Goal: Task Accomplishment & Management: Complete application form

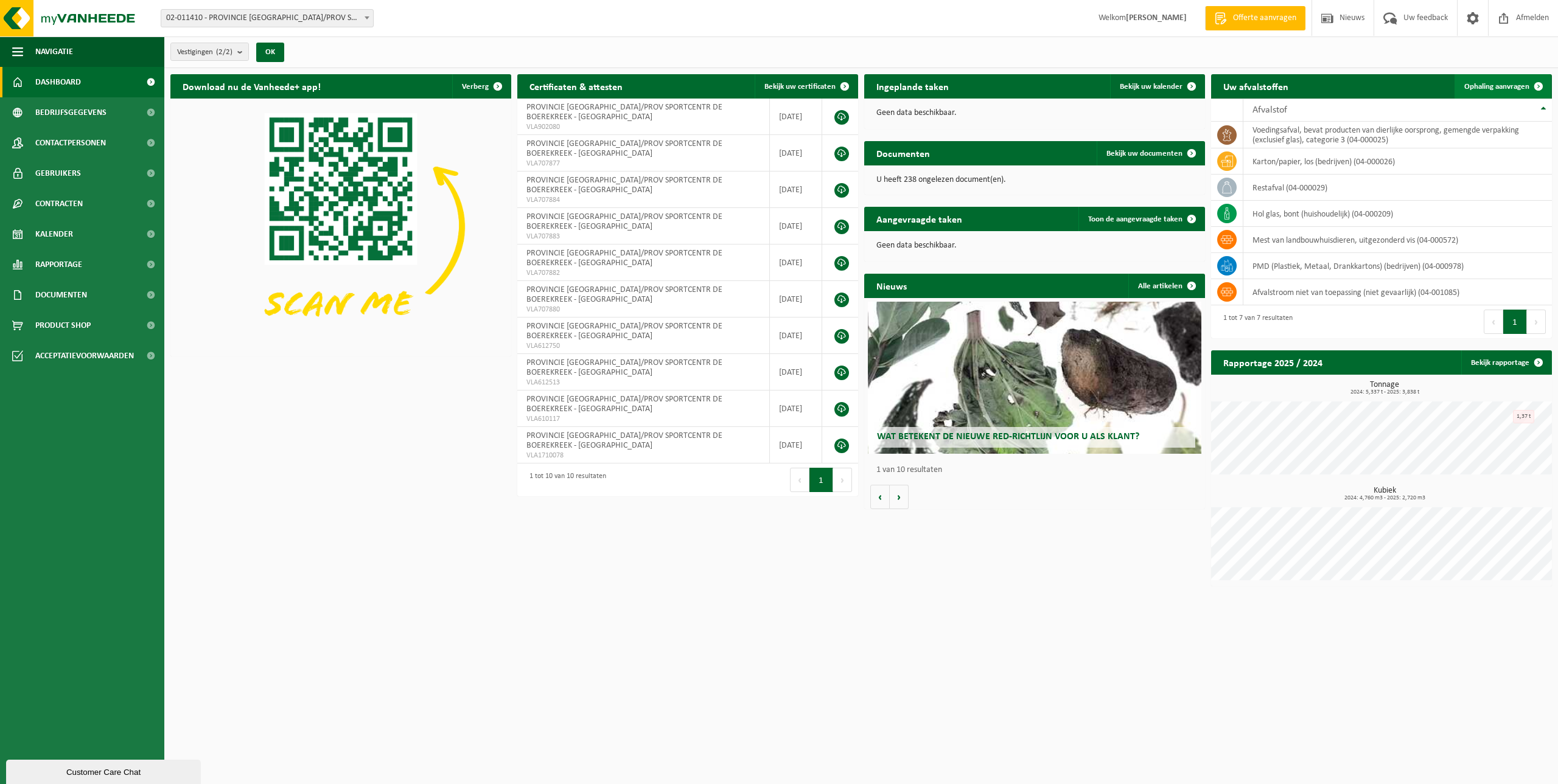
click at [1531, 85] on span at bounding box center [1538, 86] width 25 height 25
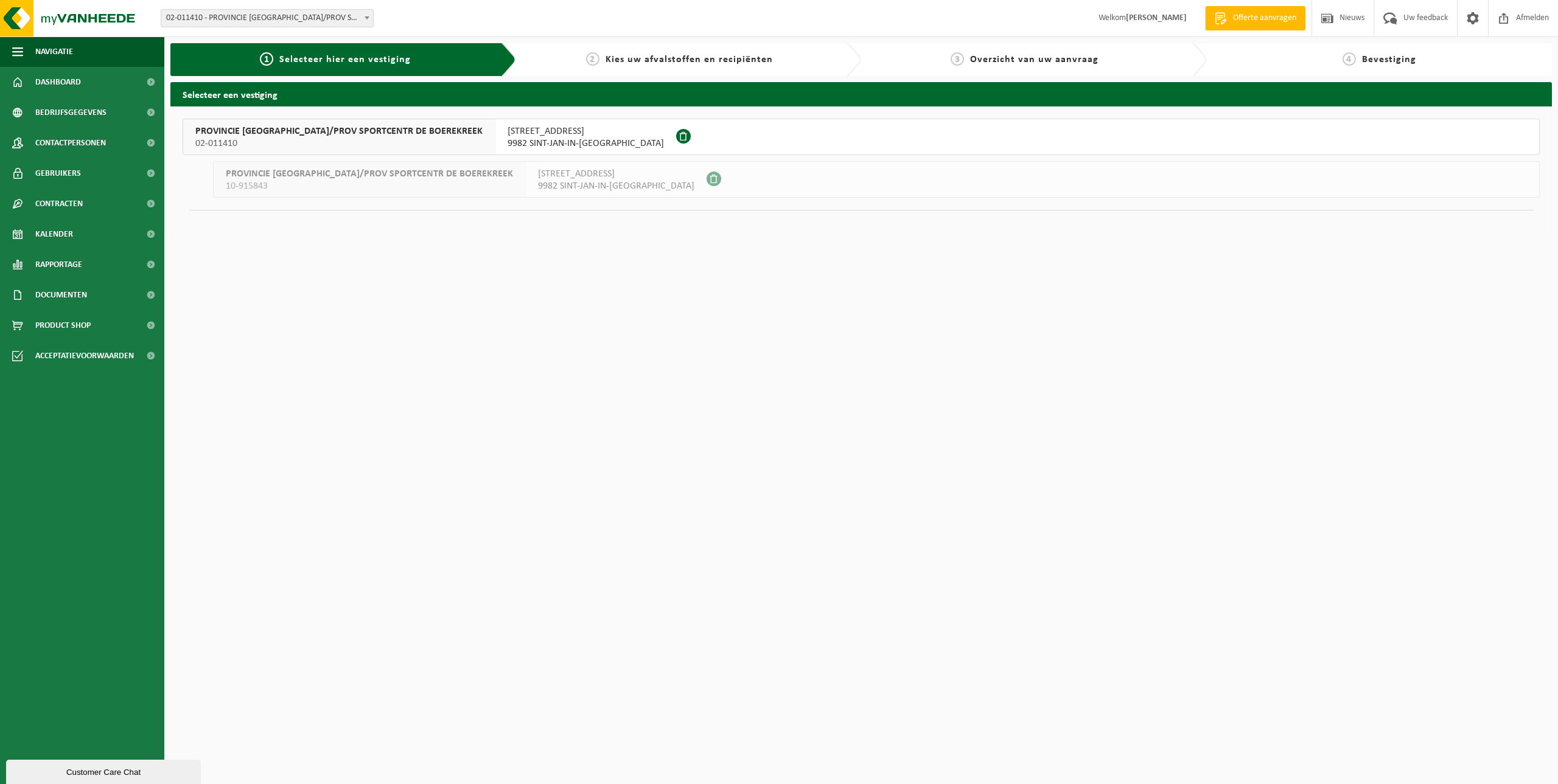
click at [404, 128] on span "PROVINCIE [GEOGRAPHIC_DATA]/PROV SPORTCENTR DE BOEREKREEK" at bounding box center [339, 131] width 288 height 12
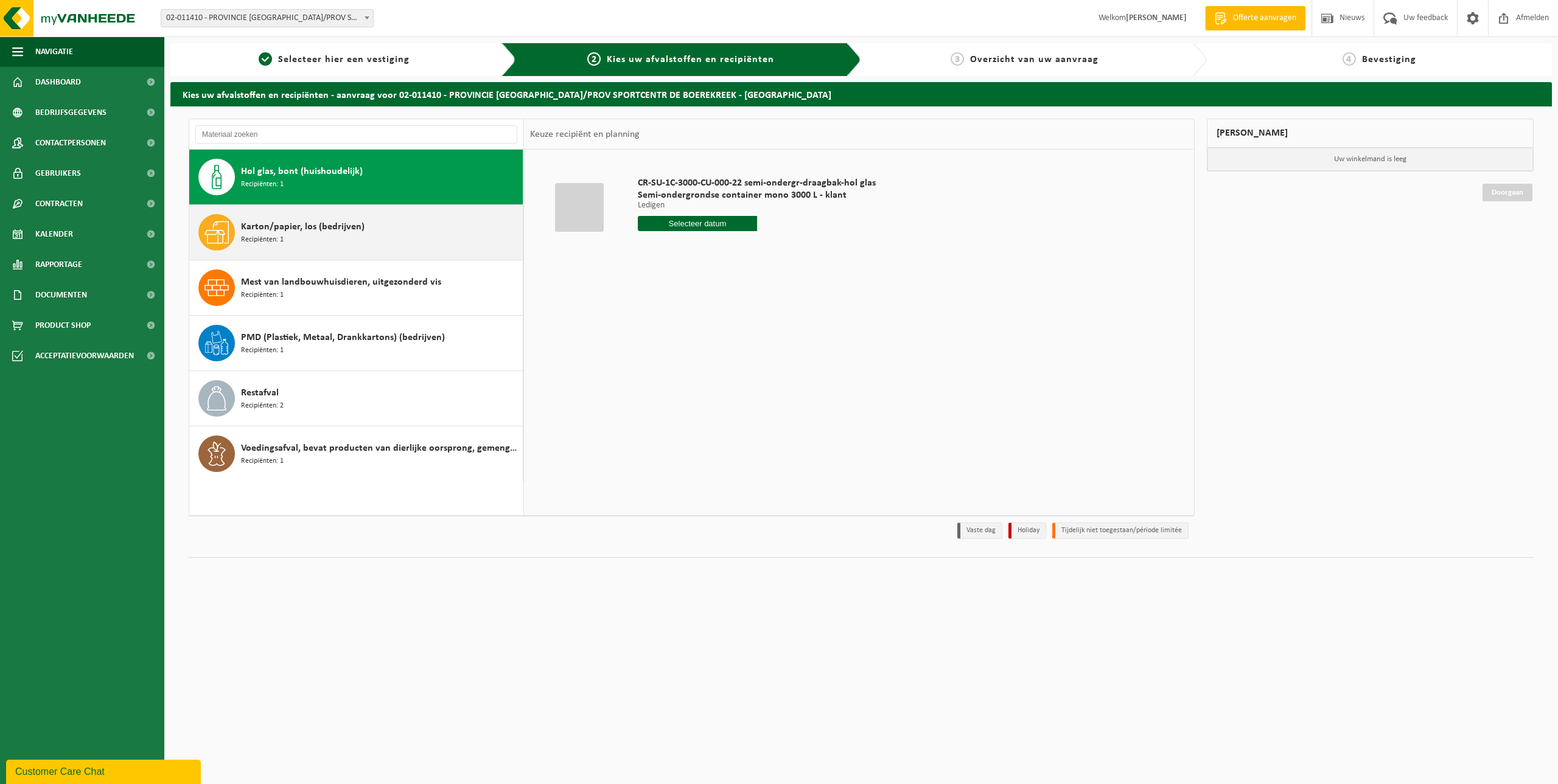
click at [384, 227] on div "Karton/papier, los (bedrijven) Recipiënten: 1" at bounding box center [380, 232] width 279 height 36
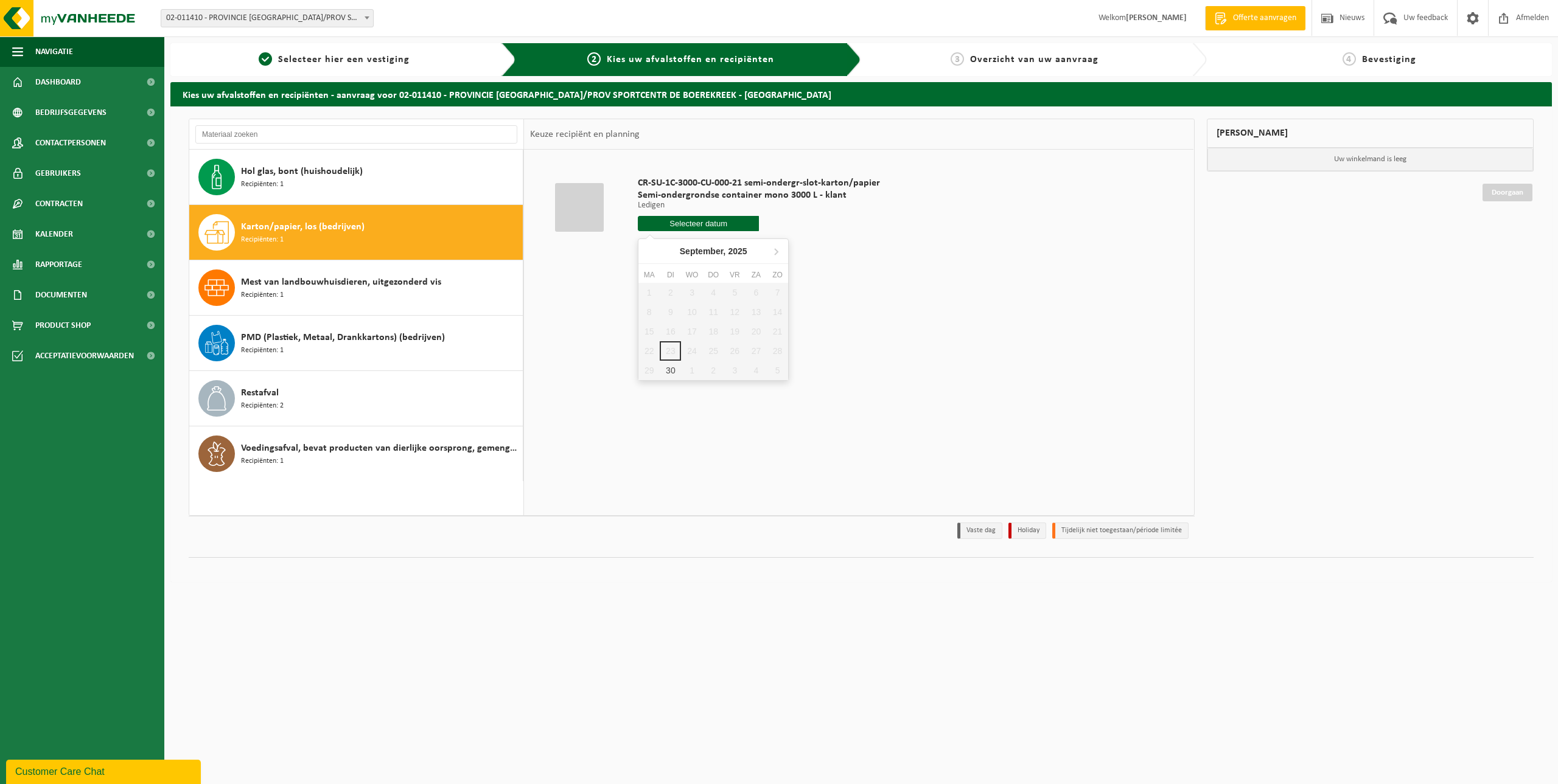
click at [708, 221] on input "text" at bounding box center [698, 223] width 121 height 15
click at [678, 379] on div "30" at bounding box center [671, 371] width 22 height 20
type input "Van 2025-09-30"
click at [673, 270] on button "In winkelmand" at bounding box center [672, 270] width 67 height 20
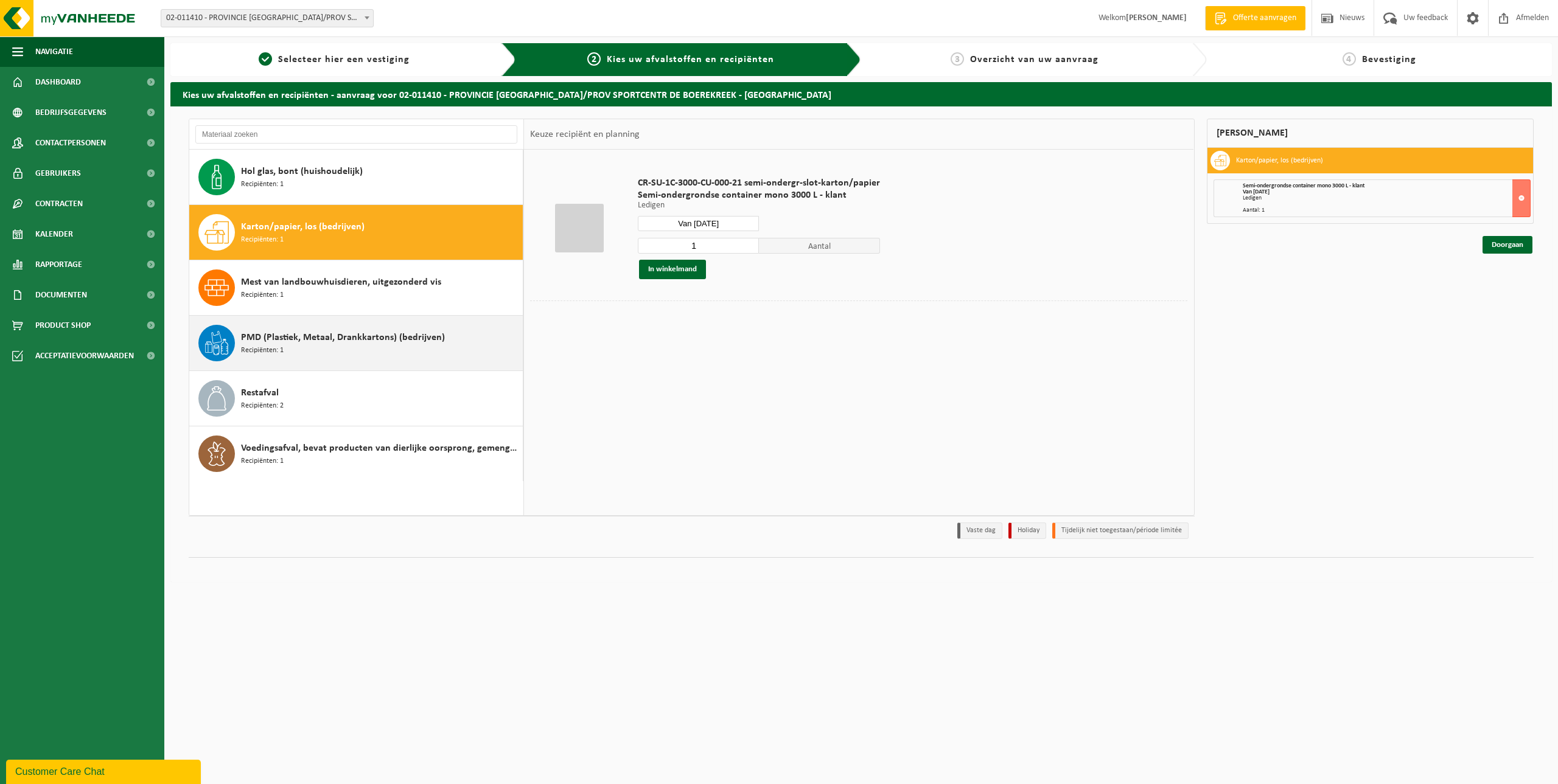
click at [337, 344] on span "PMD (Plastiek, Metaal, Drankkartons) (bedrijven)" at bounding box center [343, 338] width 204 height 15
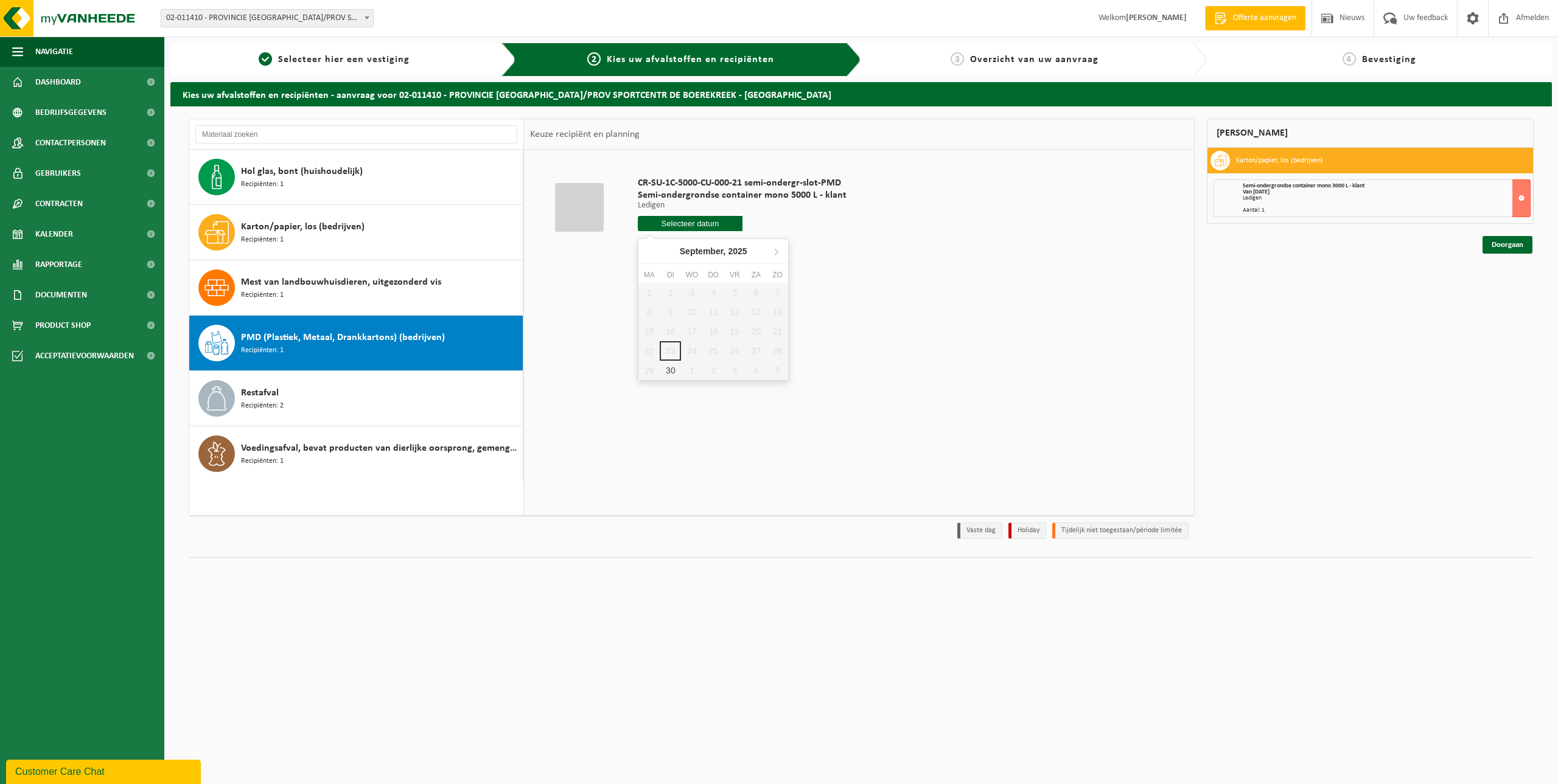
click at [691, 223] on input "text" at bounding box center [690, 223] width 105 height 15
click at [670, 372] on div "30" at bounding box center [671, 371] width 22 height 20
type input "Van 2025-09-30"
click at [682, 263] on button "In winkelmand" at bounding box center [672, 270] width 67 height 20
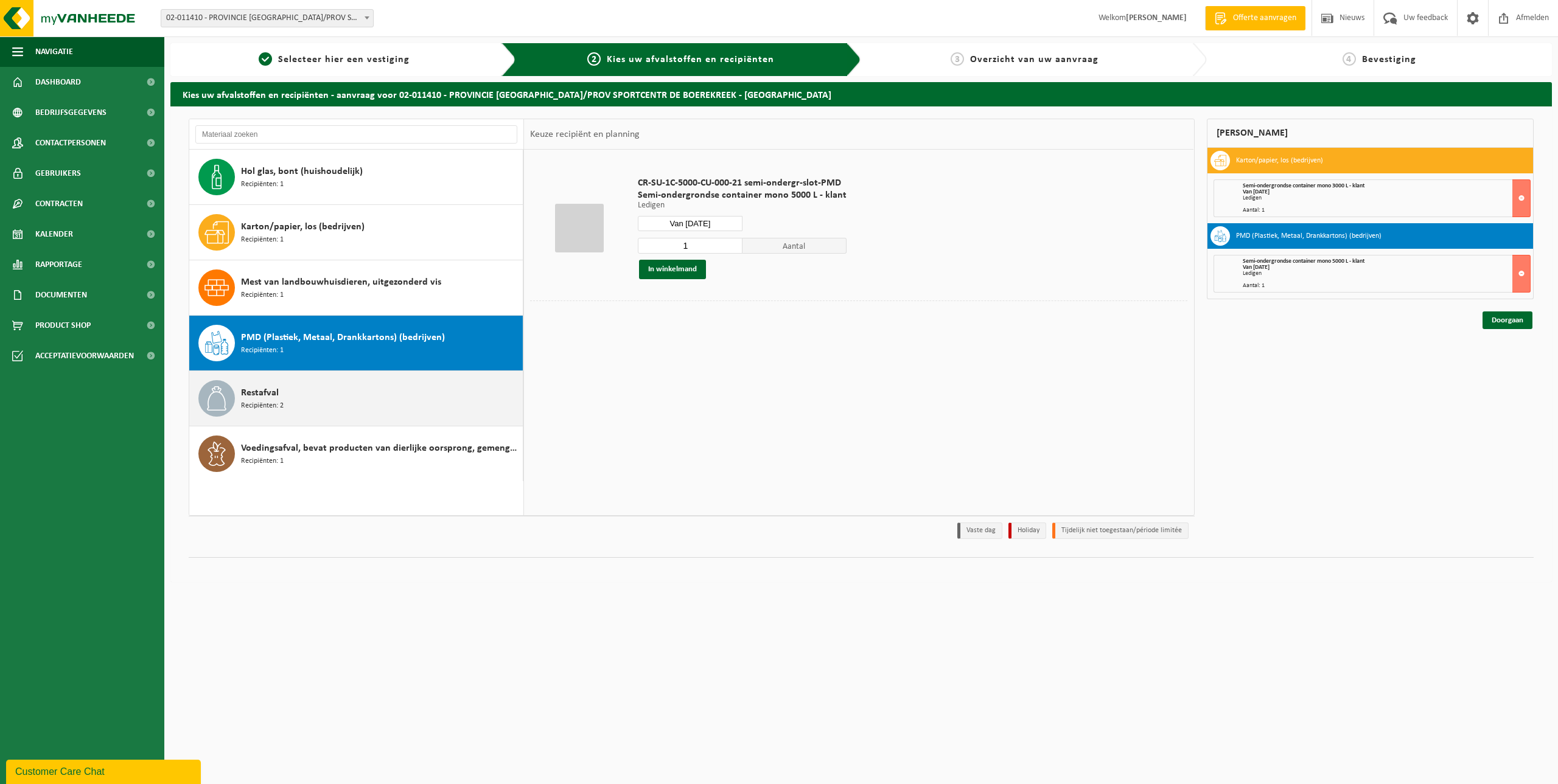
click at [400, 400] on div "Restafval Recipiënten: 2" at bounding box center [380, 397] width 279 height 36
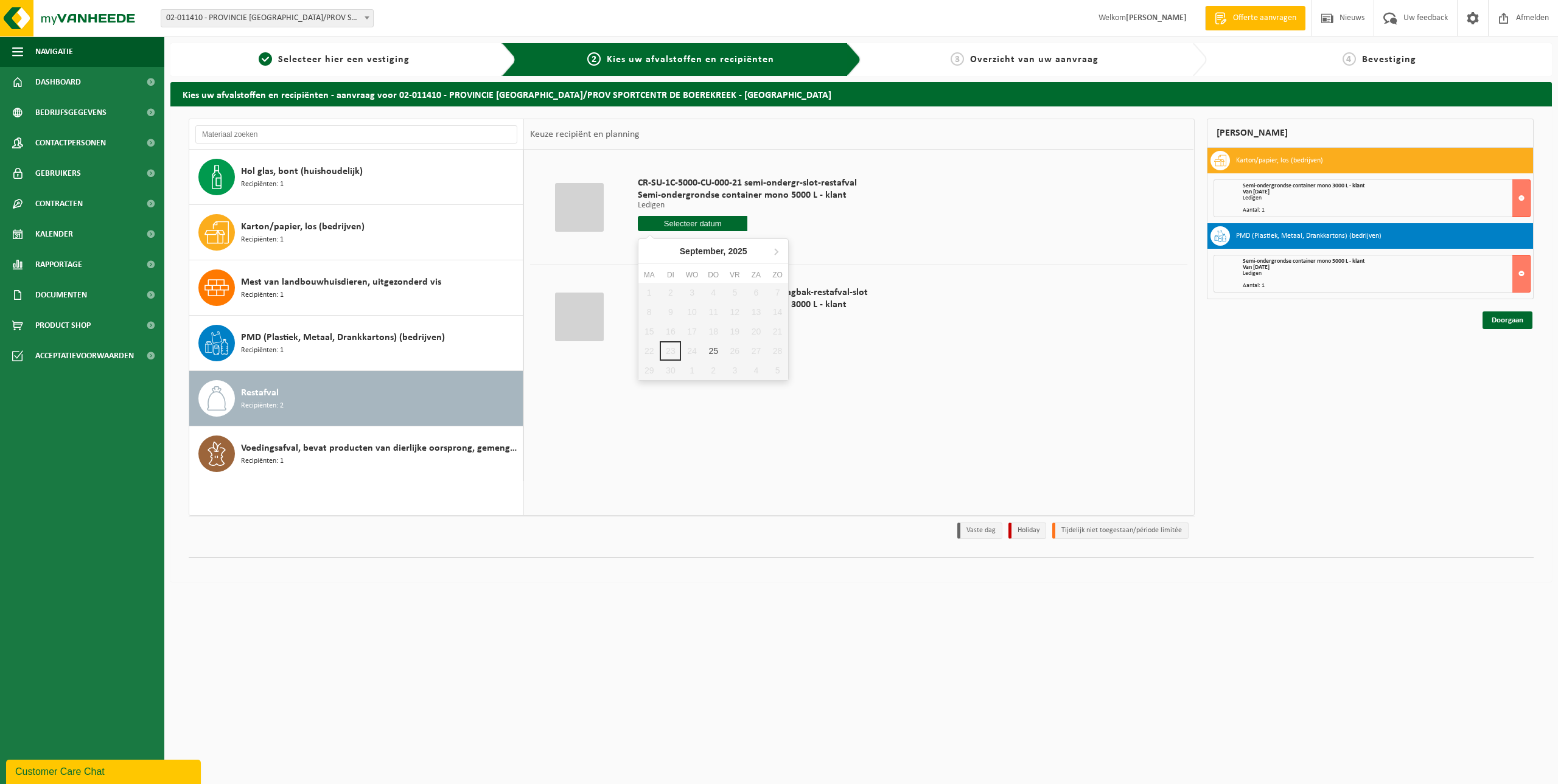
click at [679, 223] on input "text" at bounding box center [693, 223] width 110 height 15
click at [713, 354] on div "25" at bounding box center [714, 351] width 22 height 20
type input "Van 2025-09-25"
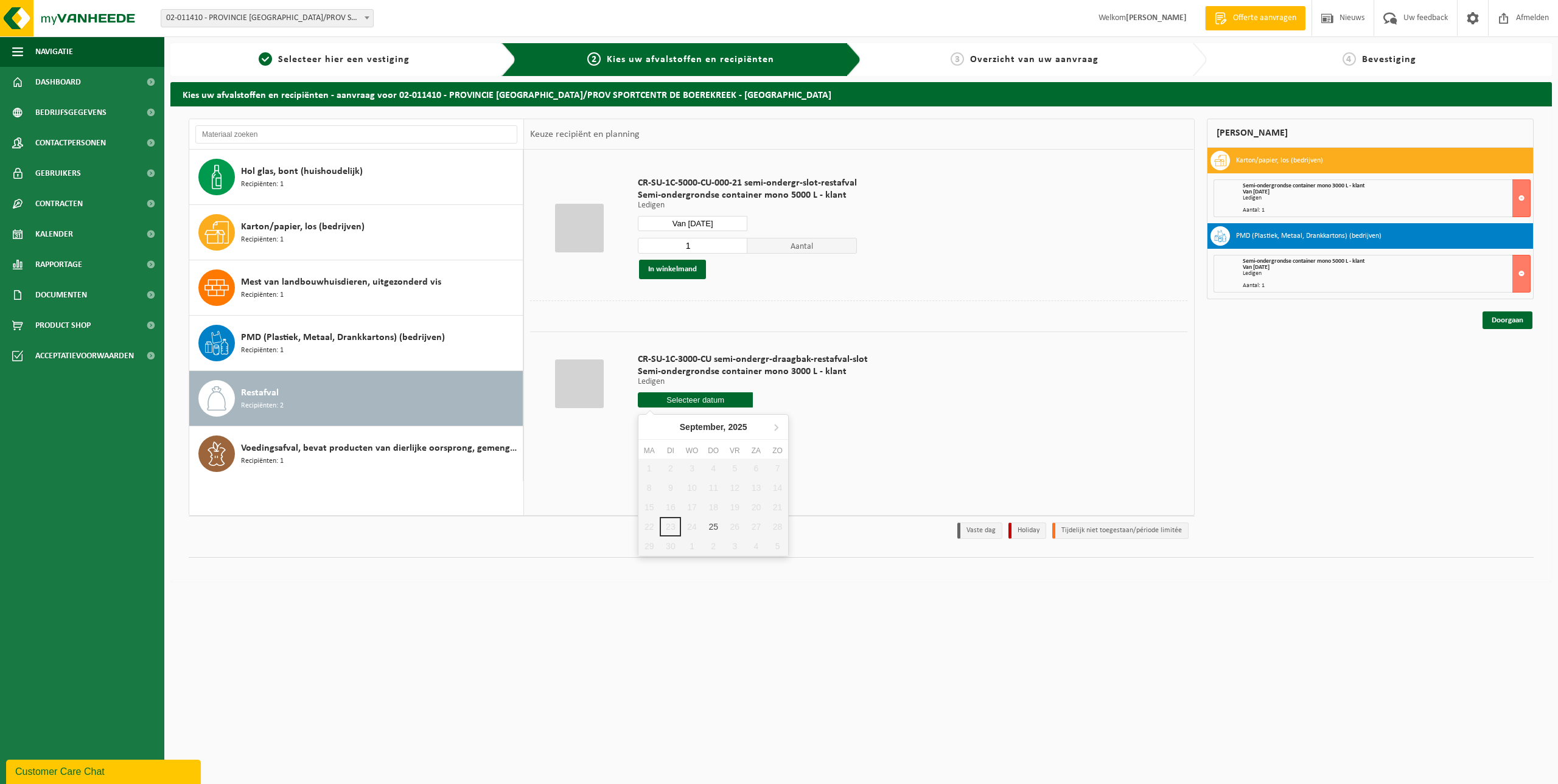
click at [701, 402] on input "text" at bounding box center [695, 399] width 115 height 15
click at [717, 530] on div "25" at bounding box center [714, 527] width 22 height 20
type input "Van 2025-09-25"
click at [688, 273] on button "In winkelmand" at bounding box center [672, 270] width 67 height 20
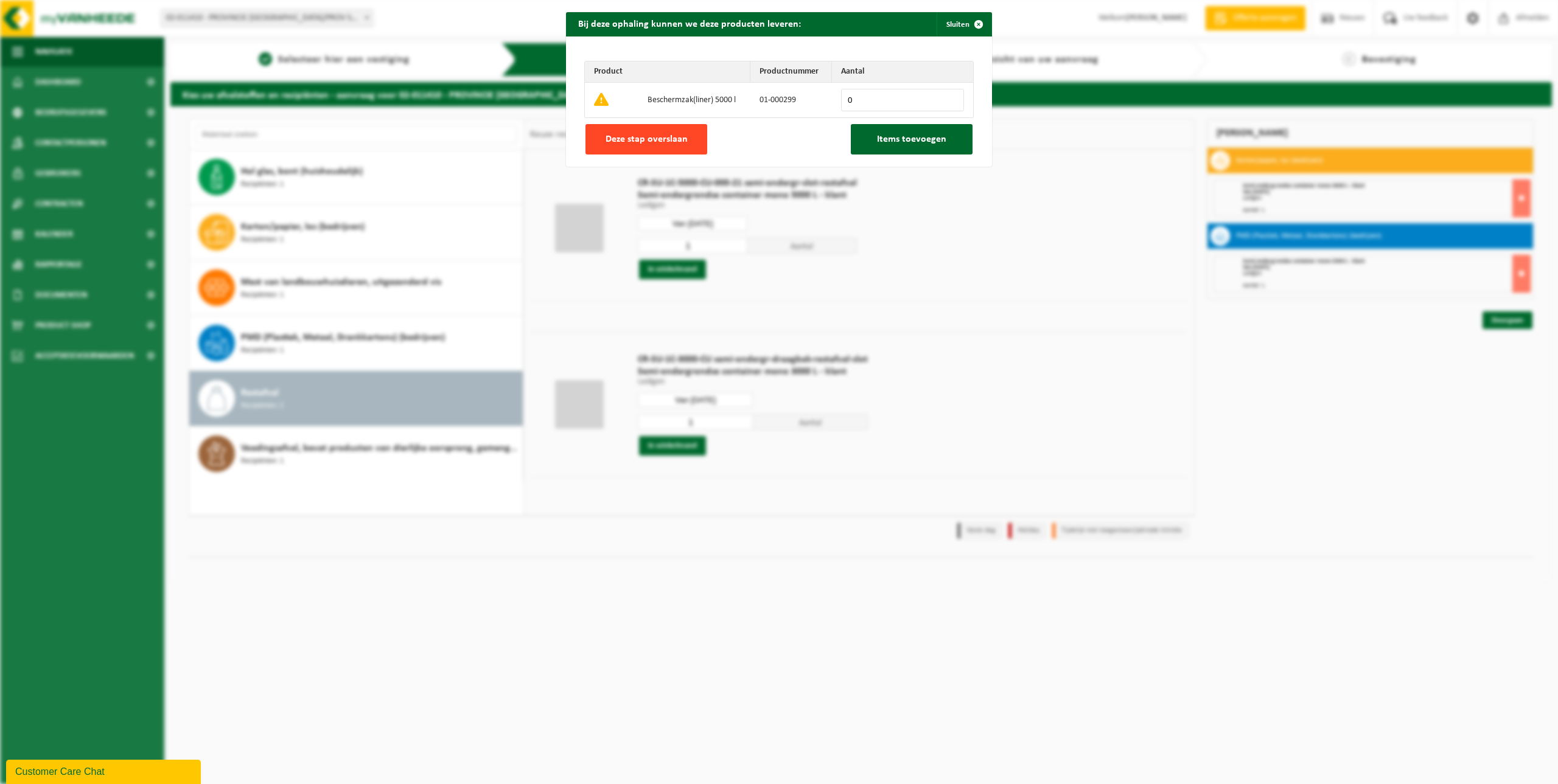
click at [650, 141] on span "Deze stap overslaan" at bounding box center [647, 139] width 82 height 10
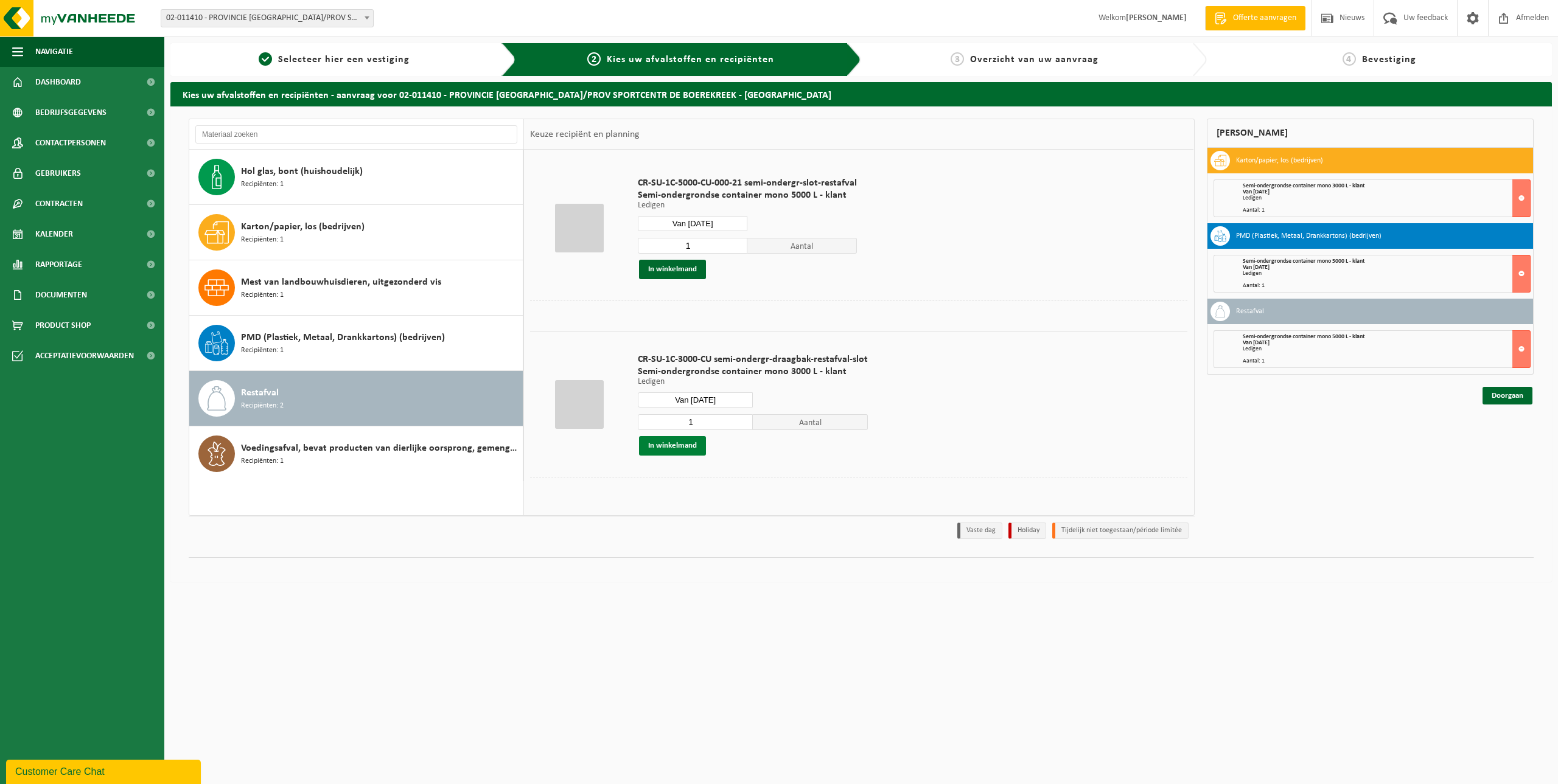
click at [679, 445] on button "In winkelmand" at bounding box center [672, 445] width 67 height 20
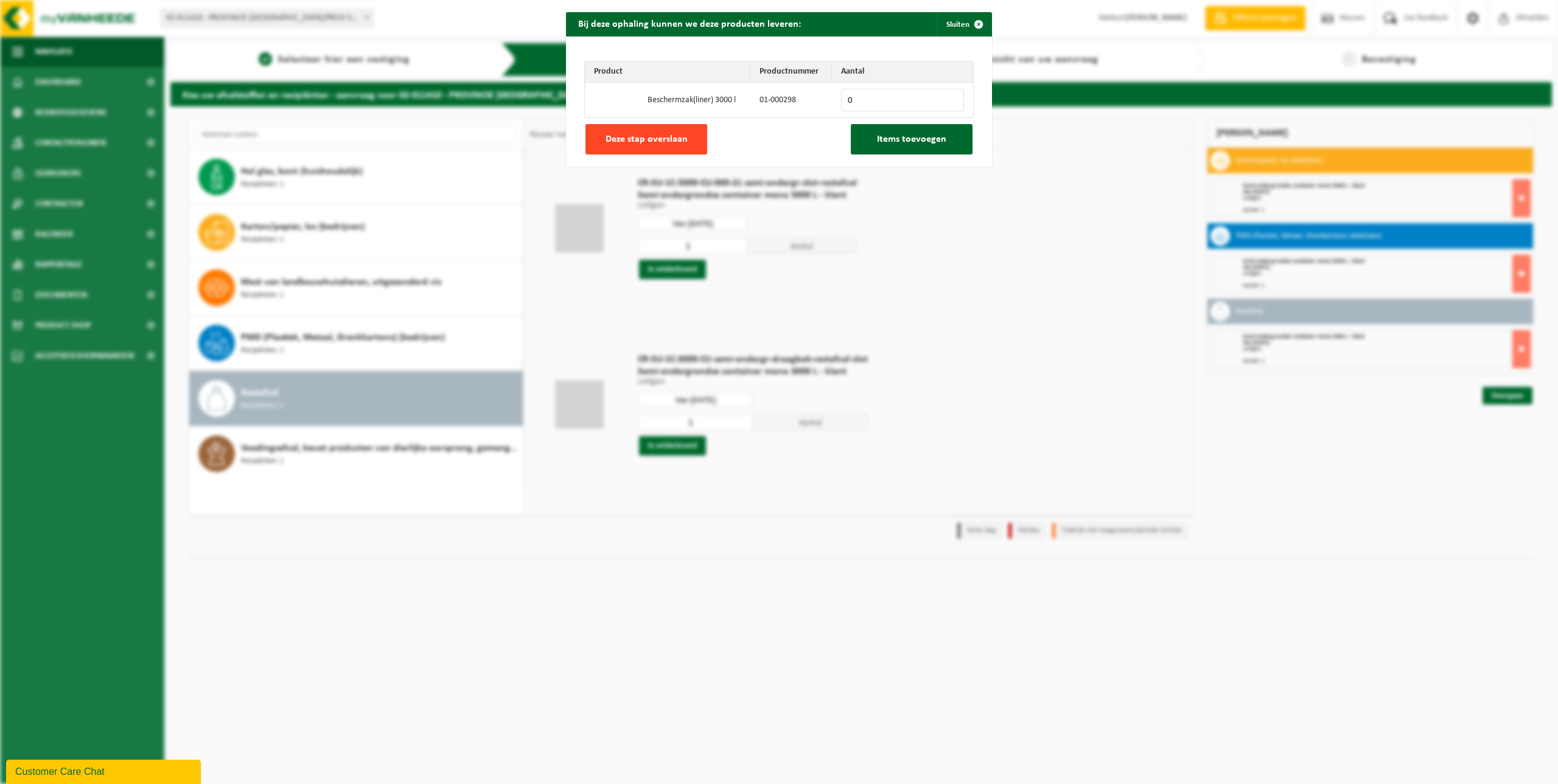
click at [654, 144] on span "Deze stap overslaan" at bounding box center [647, 139] width 82 height 10
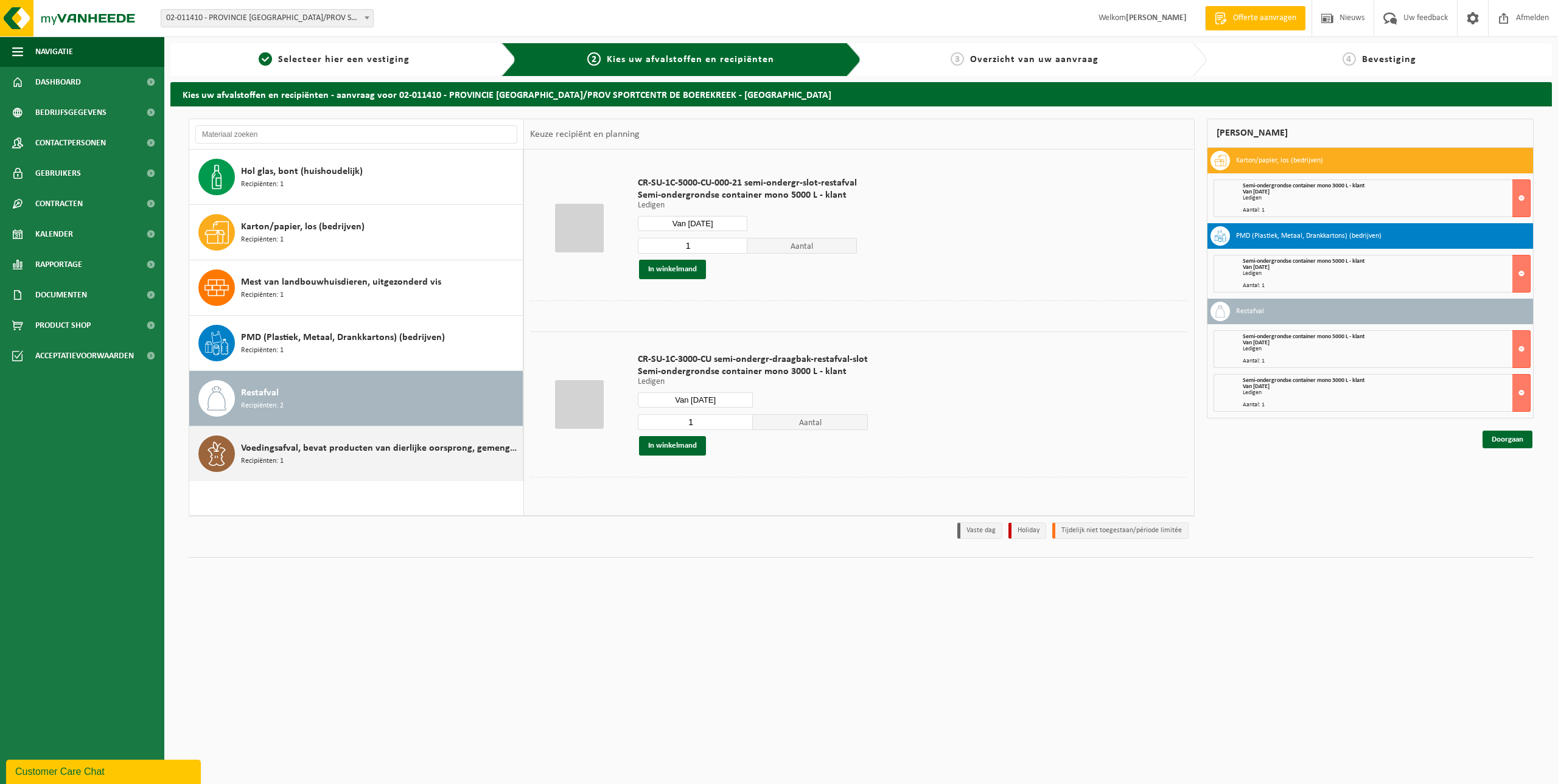
click at [375, 456] on div "Voedingsafval, bevat producten van dierlijke oorsprong, gemengde verpakking (ex…" at bounding box center [380, 453] width 279 height 36
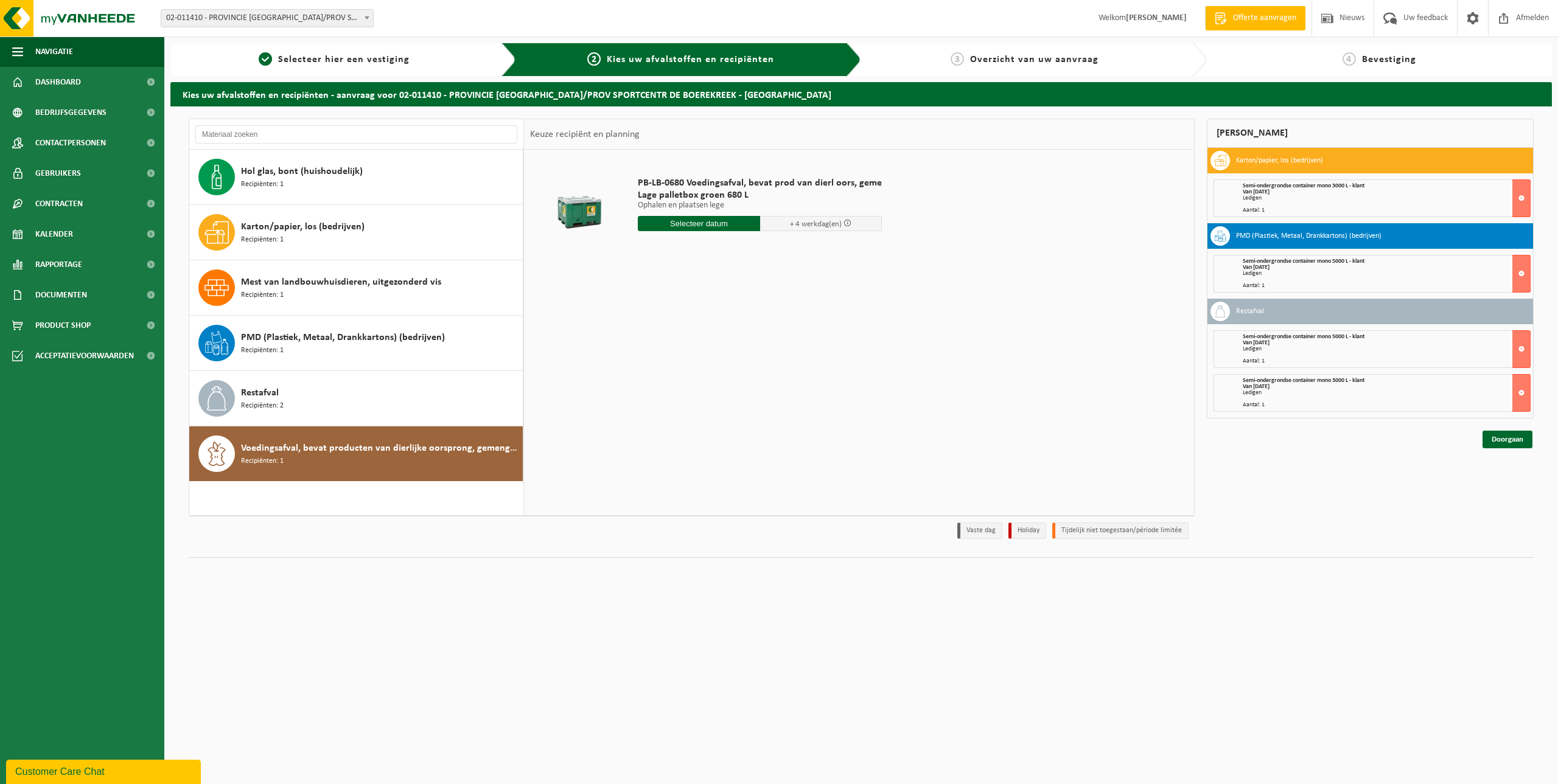
click at [681, 221] on input "text" at bounding box center [699, 223] width 123 height 15
click at [714, 351] on div "25" at bounding box center [714, 351] width 22 height 20
type input "Van 2025-09-25"
click at [668, 291] on button "In winkelmand" at bounding box center [672, 292] width 67 height 20
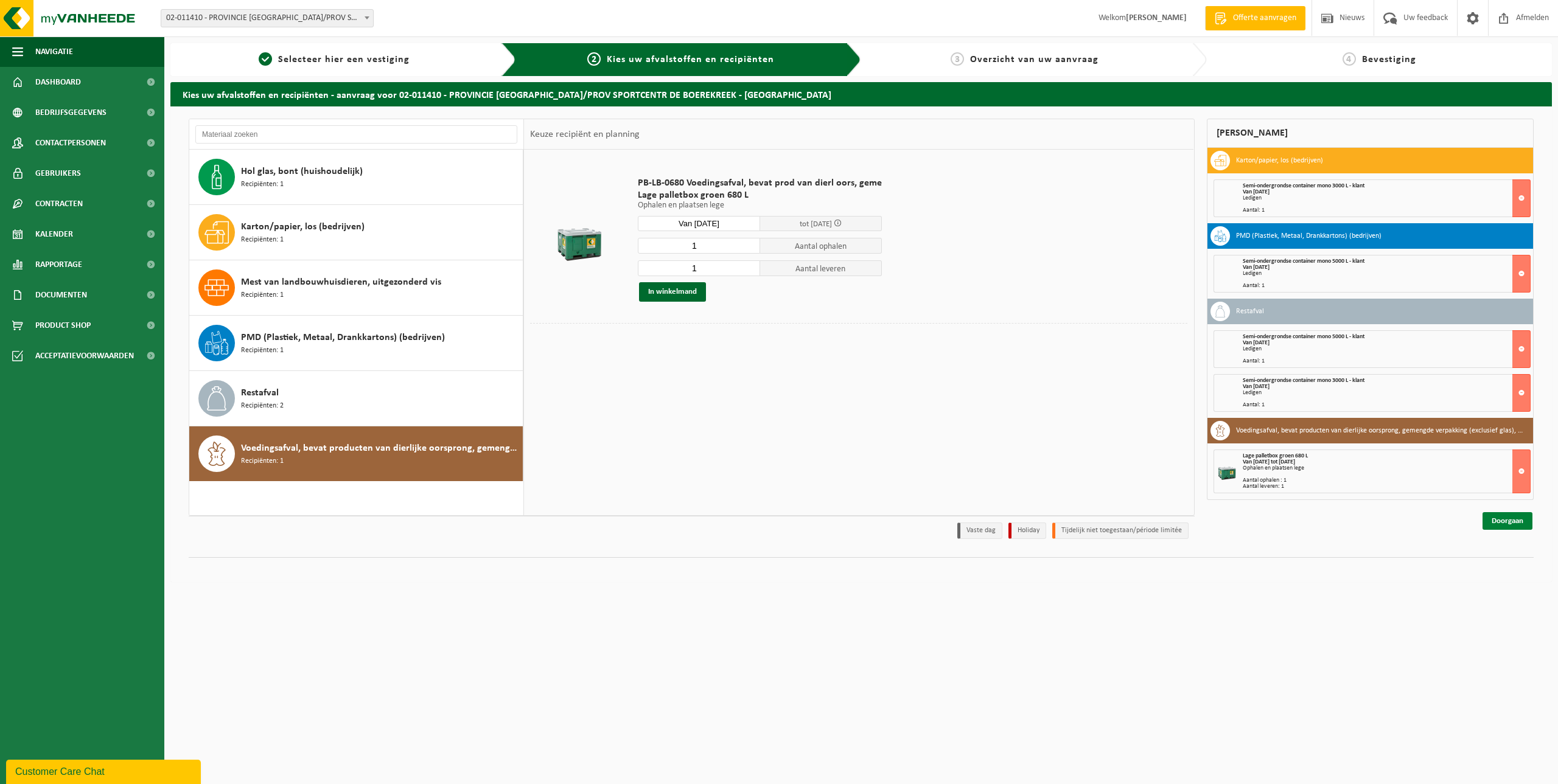
click at [1496, 524] on link "Doorgaan" at bounding box center [1507, 521] width 50 height 18
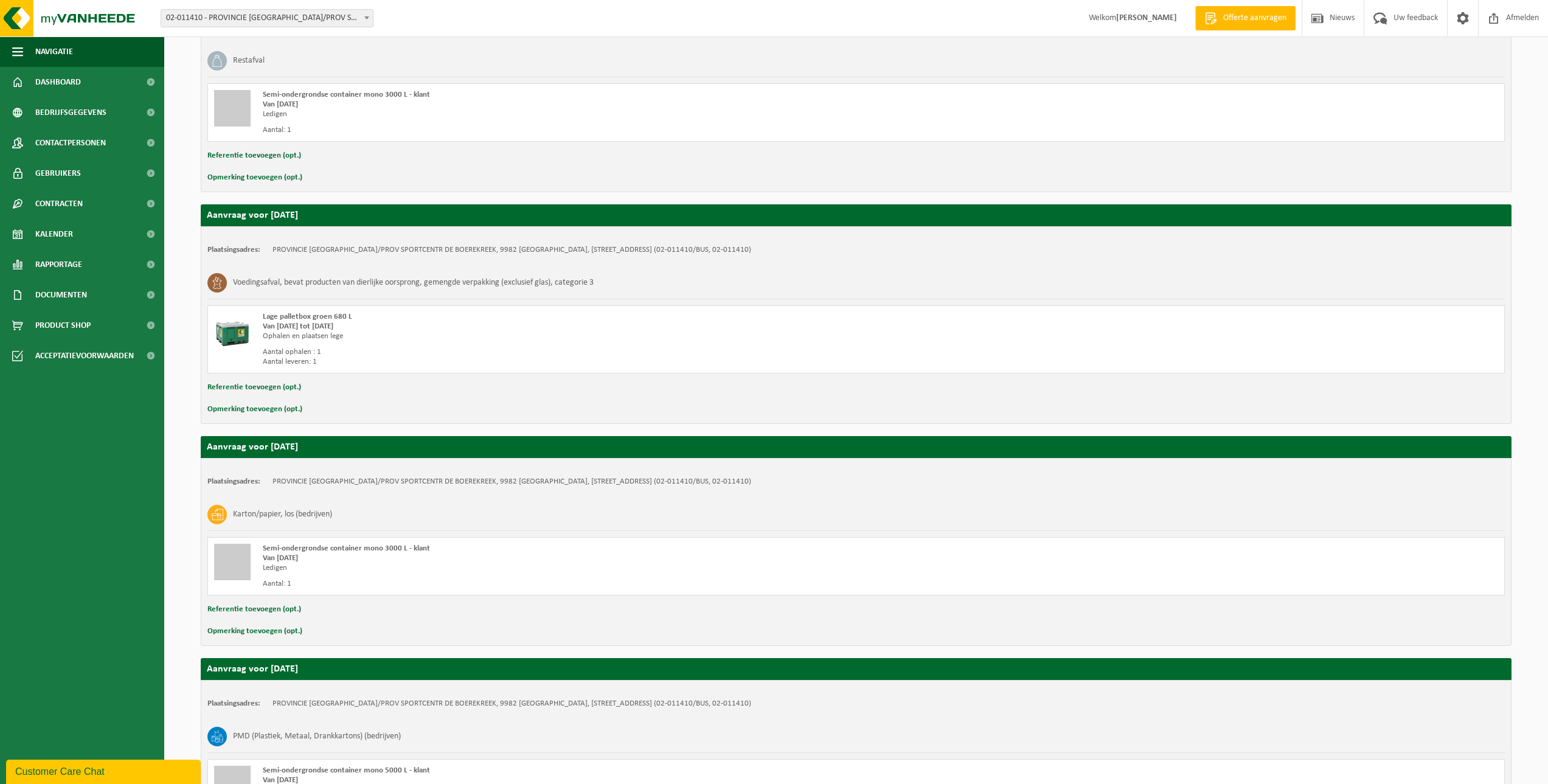
scroll to position [636, 0]
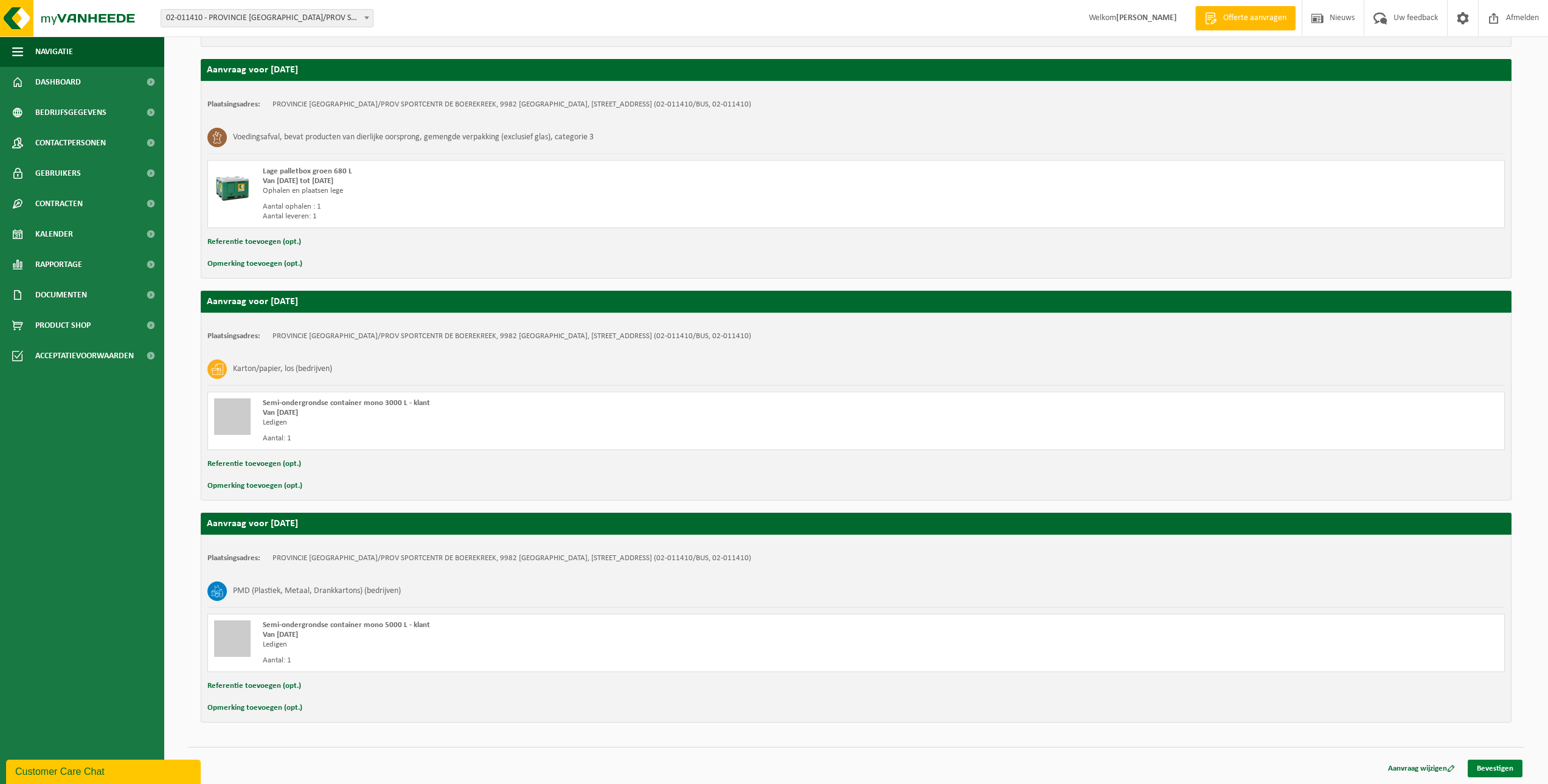
click at [1480, 768] on link "Bevestigen" at bounding box center [1496, 768] width 55 height 18
